Goal: Task Accomplishment & Management: Use online tool/utility

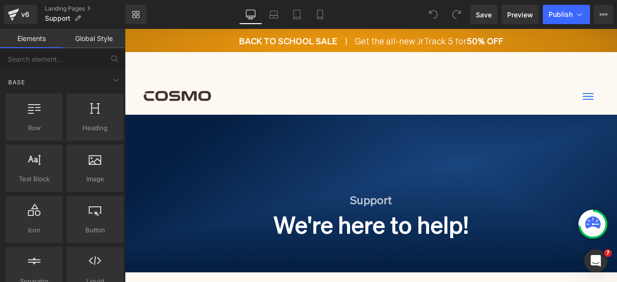
click at [340, 47] on div "BACK TO SCHOOL SALE | Get the all-new JrTrack 5 for 50% OFF" at bounding box center [370, 40] width 455 height 13
